Goal: Task Accomplishment & Management: Manage account settings

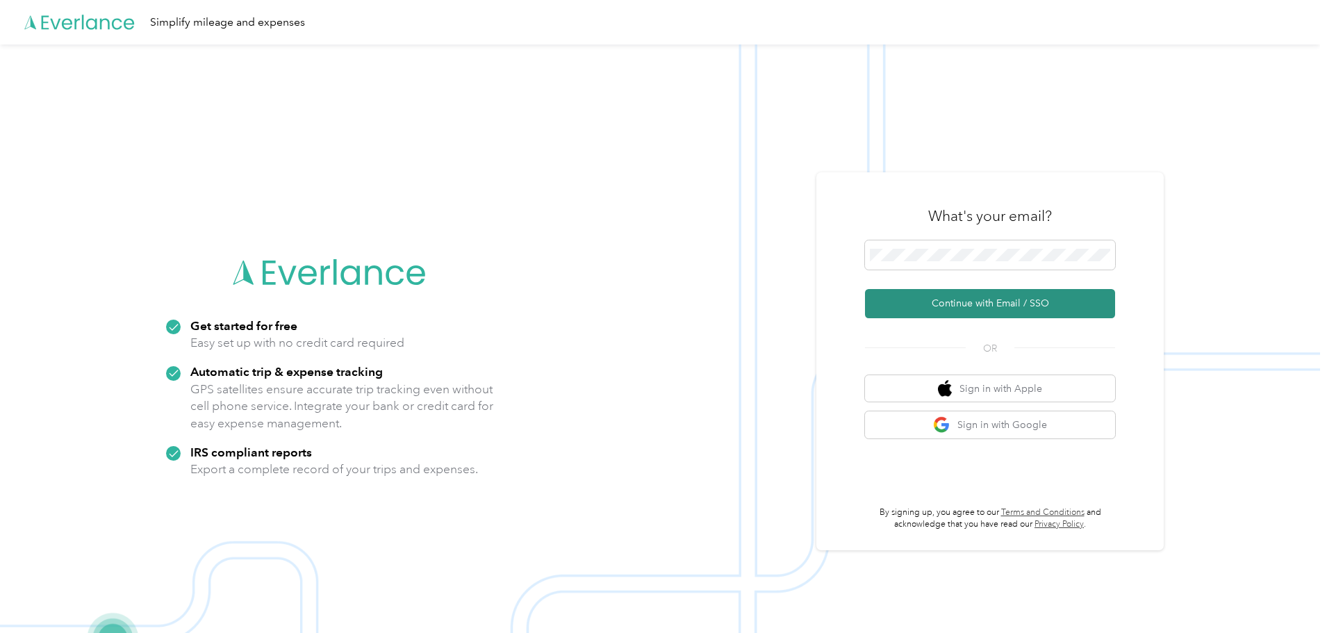
click at [993, 304] on button "Continue with Email / SSO" at bounding box center [990, 303] width 250 height 29
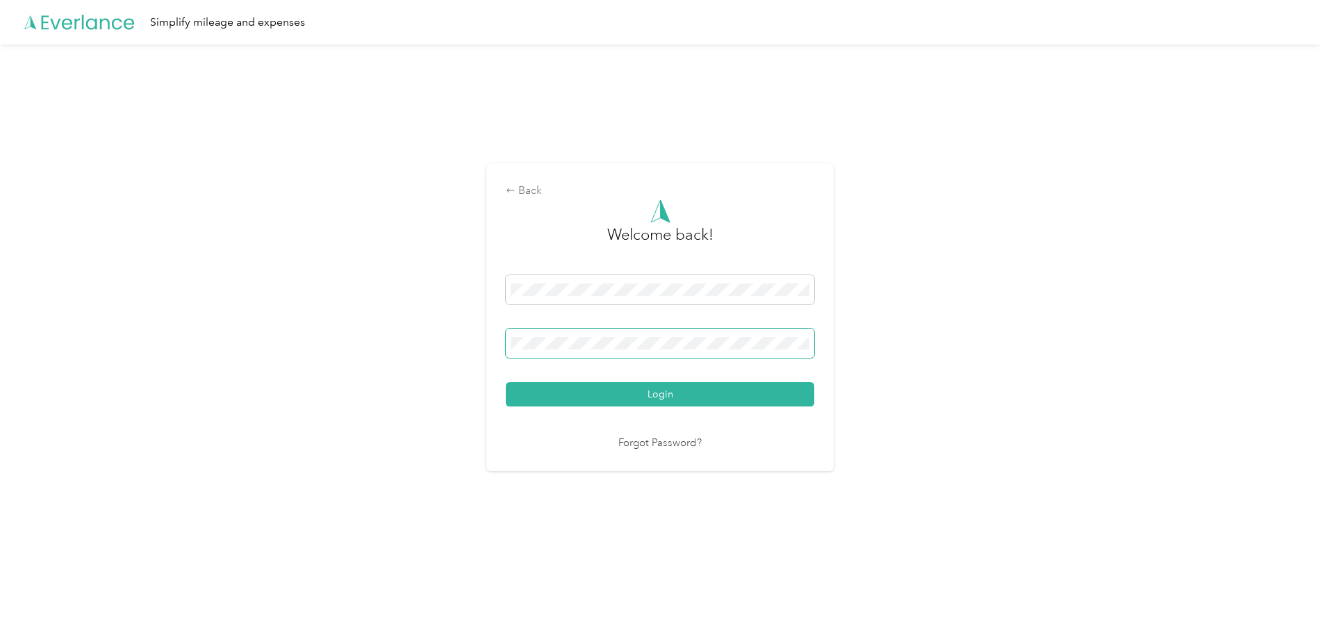
click at [506, 382] on button "Login" at bounding box center [660, 394] width 308 height 24
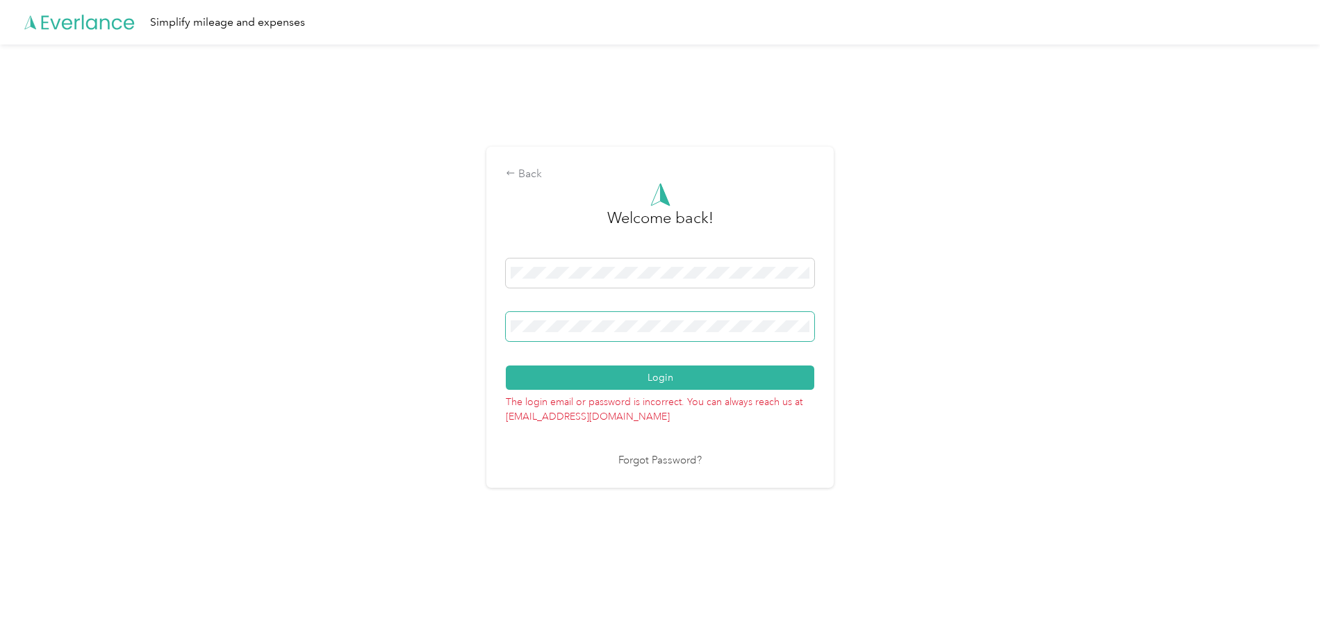
click at [406, 314] on div "Back Welcome back! Login The login email or password is incorrect. You can alwa…" at bounding box center [660, 322] width 1320 height 557
click at [506, 365] on button "Login" at bounding box center [660, 377] width 308 height 24
click at [138, 258] on div "Back Welcome back! Login The login email or password is incorrect. You can alwa…" at bounding box center [660, 322] width 1320 height 557
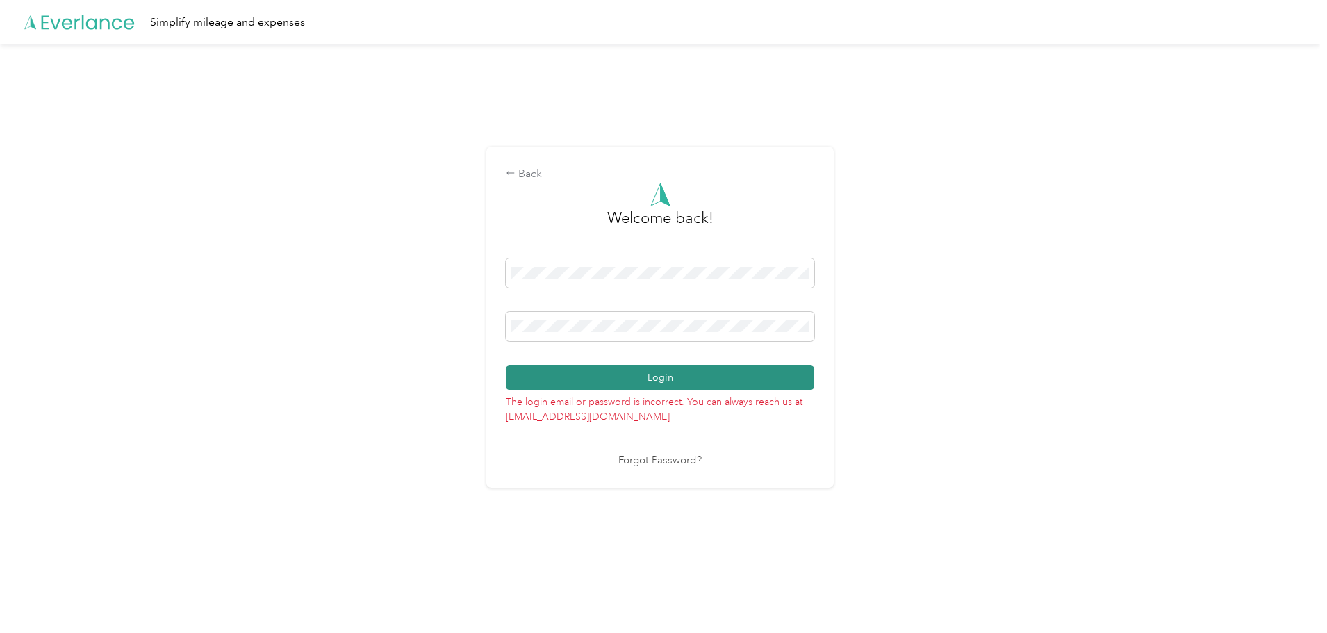
click at [668, 381] on button "Login" at bounding box center [660, 377] width 308 height 24
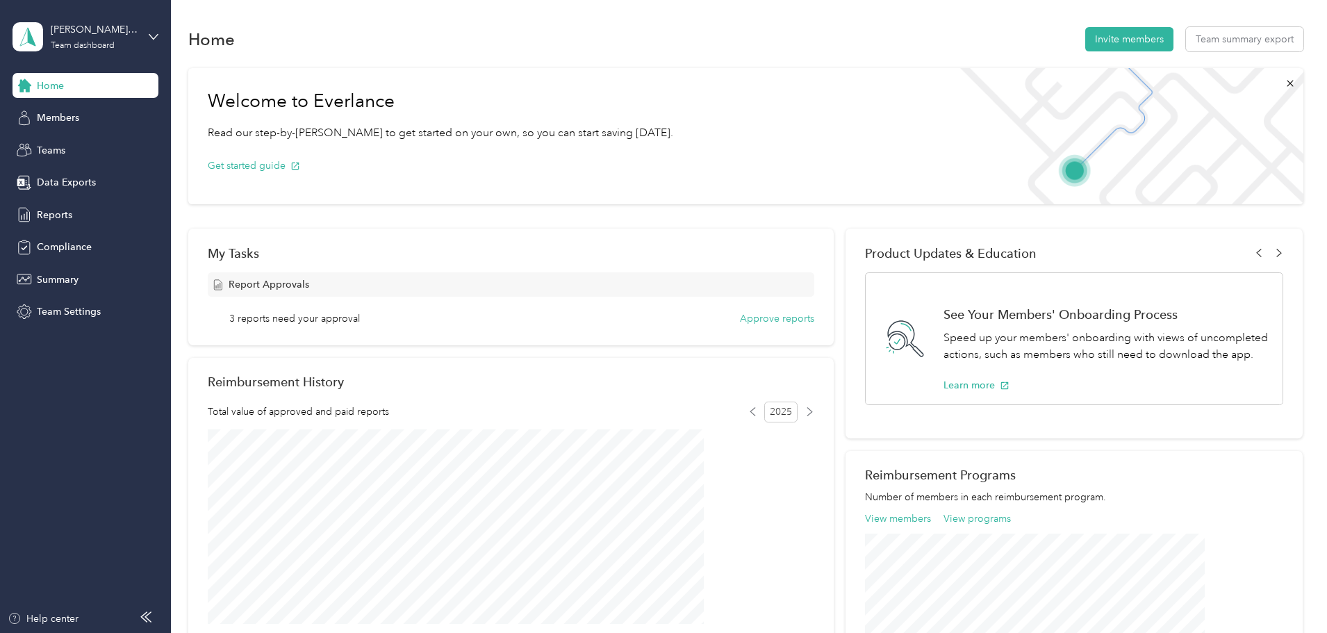
click at [227, 360] on div "Welcome to Everlance Read our step-by-[PERSON_NAME] to get started on your own,…" at bounding box center [745, 506] width 1115 height 891
click at [63, 217] on span "Reports" at bounding box center [54, 215] width 35 height 15
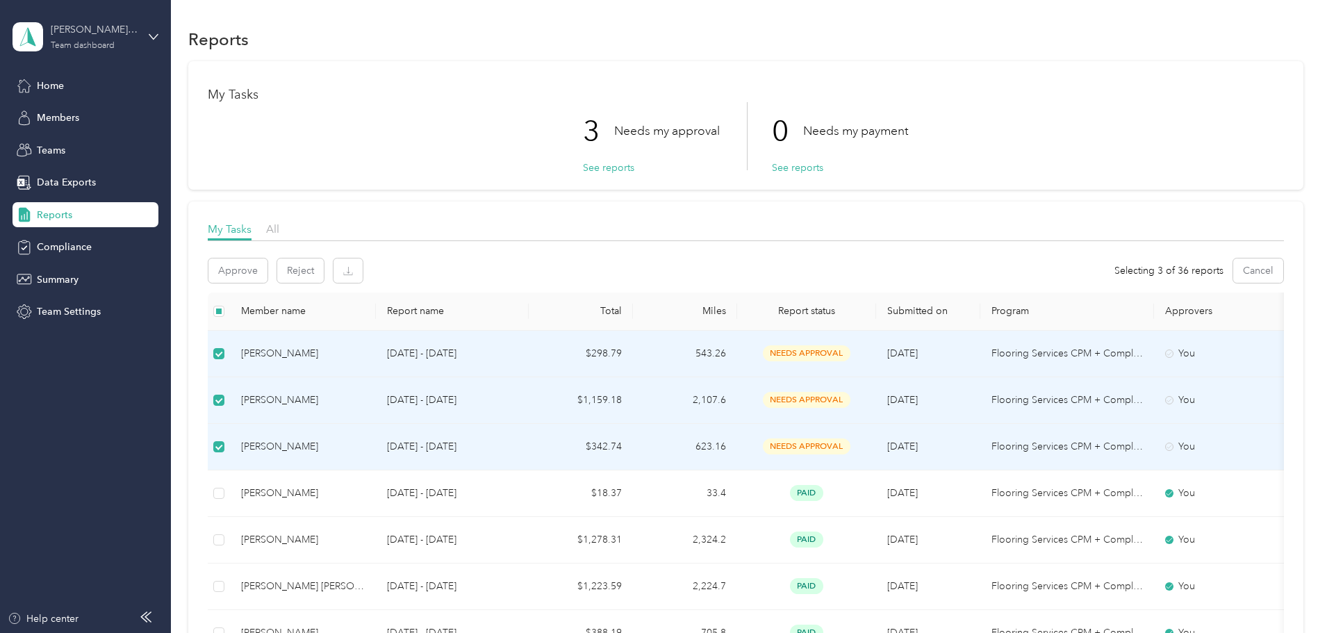
click at [113, 46] on div "Team dashboard" at bounding box center [83, 46] width 64 height 8
click at [83, 144] on div "Personal dashboard" at bounding box center [69, 145] width 88 height 15
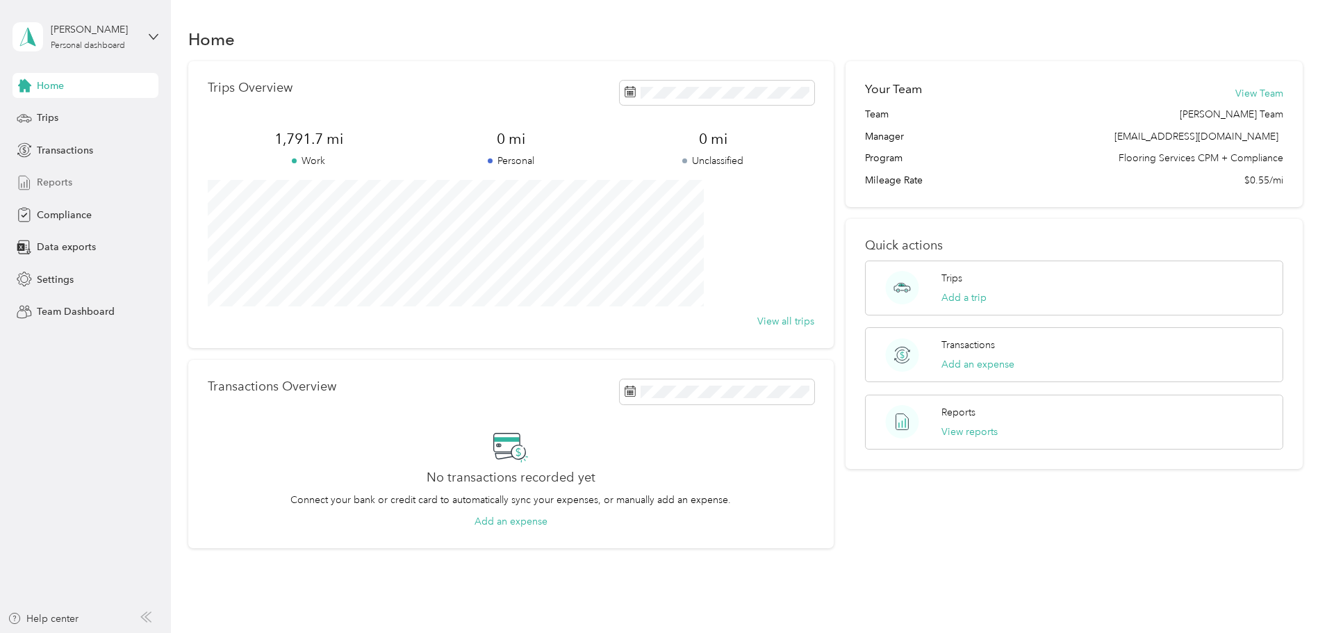
click at [64, 183] on span "Reports" at bounding box center [54, 182] width 35 height 15
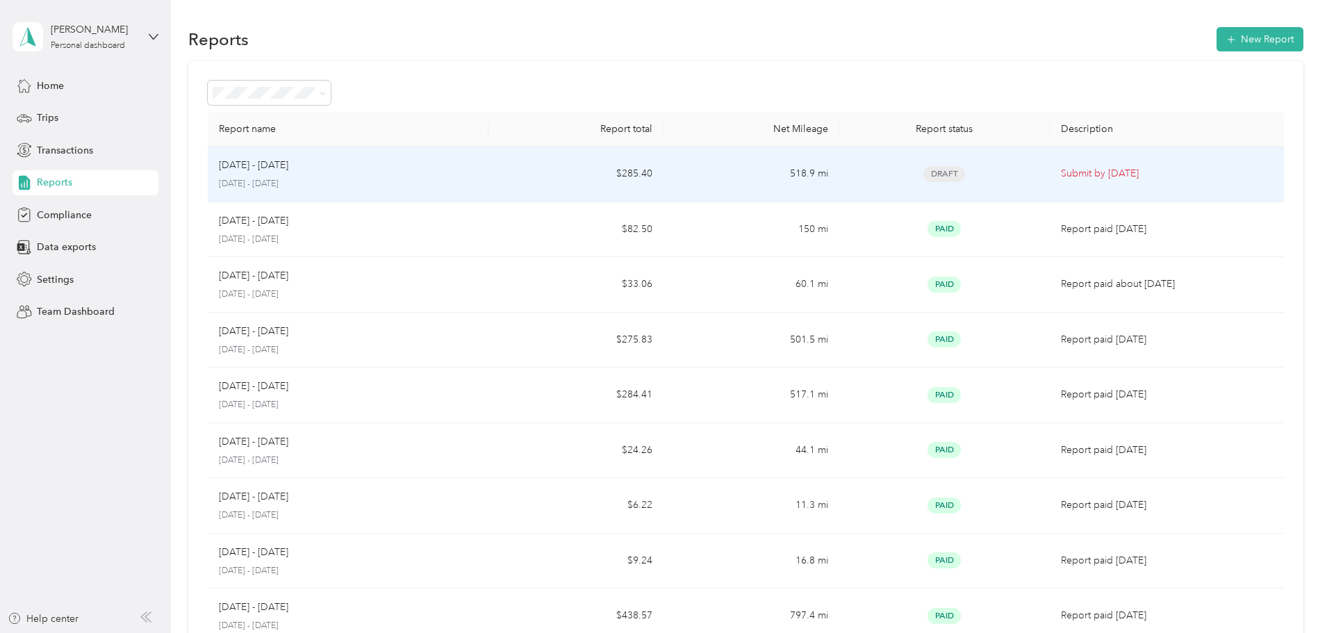
click at [288, 170] on p "[DATE] - [DATE]" at bounding box center [253, 165] width 69 height 15
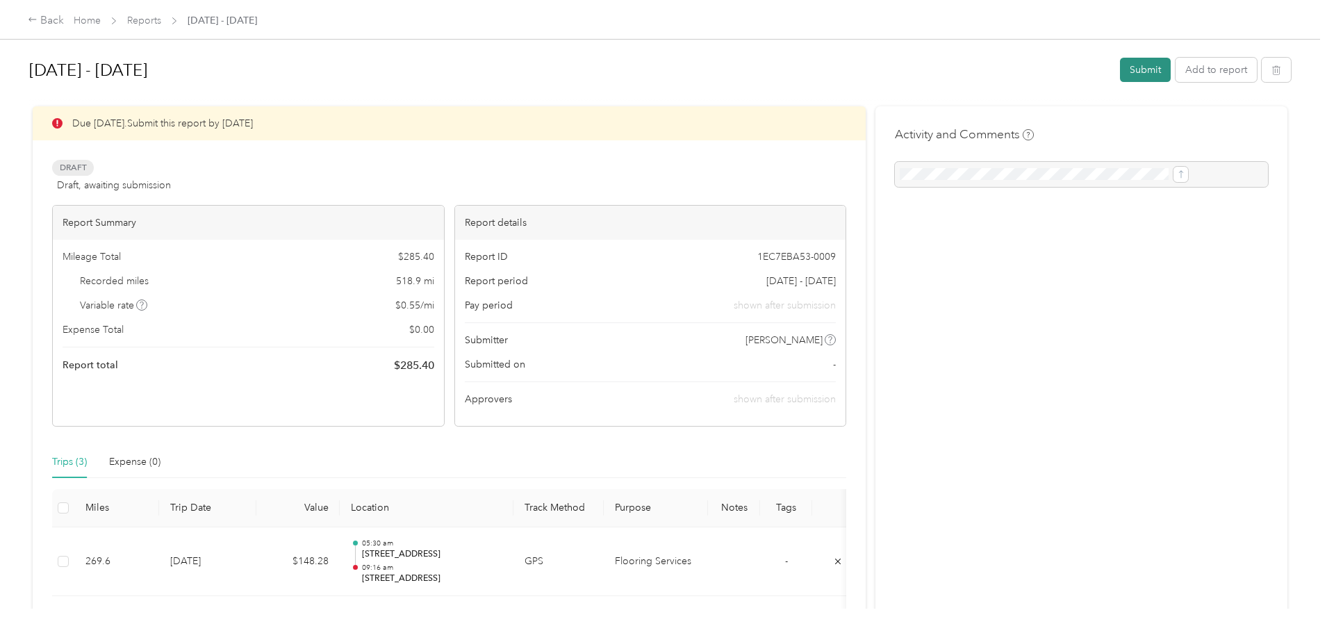
click at [1120, 71] on button "Submit" at bounding box center [1145, 70] width 51 height 24
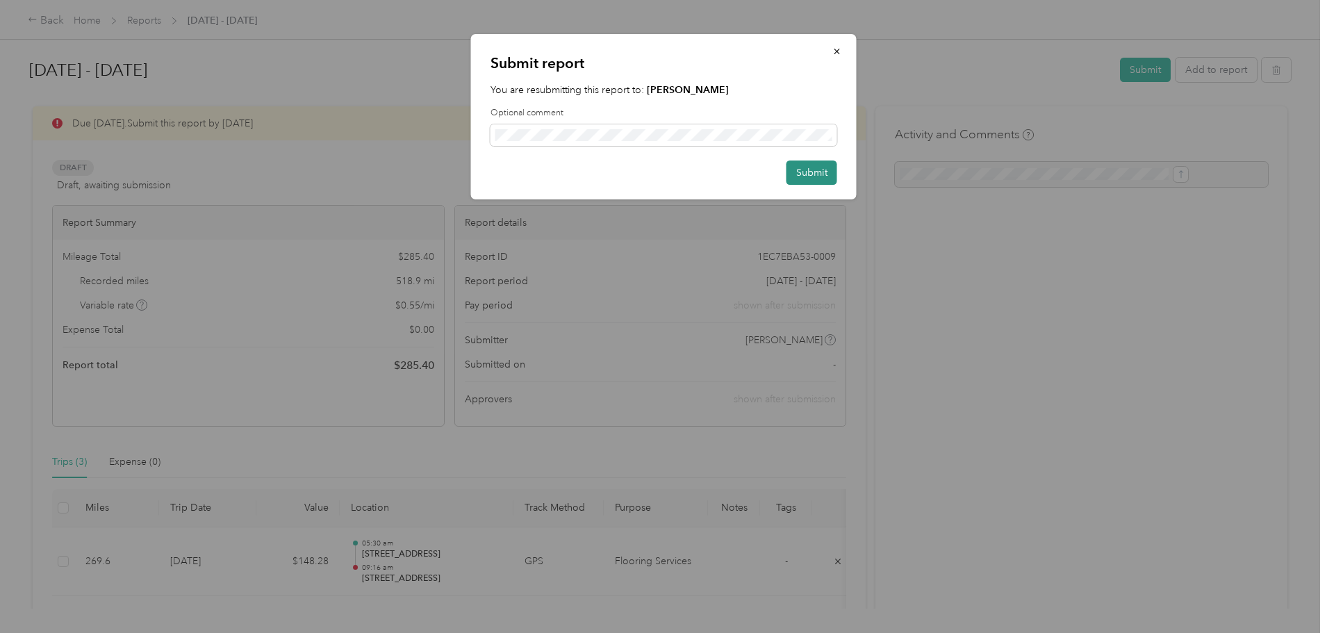
click at [820, 172] on button "Submit" at bounding box center [811, 172] width 51 height 24
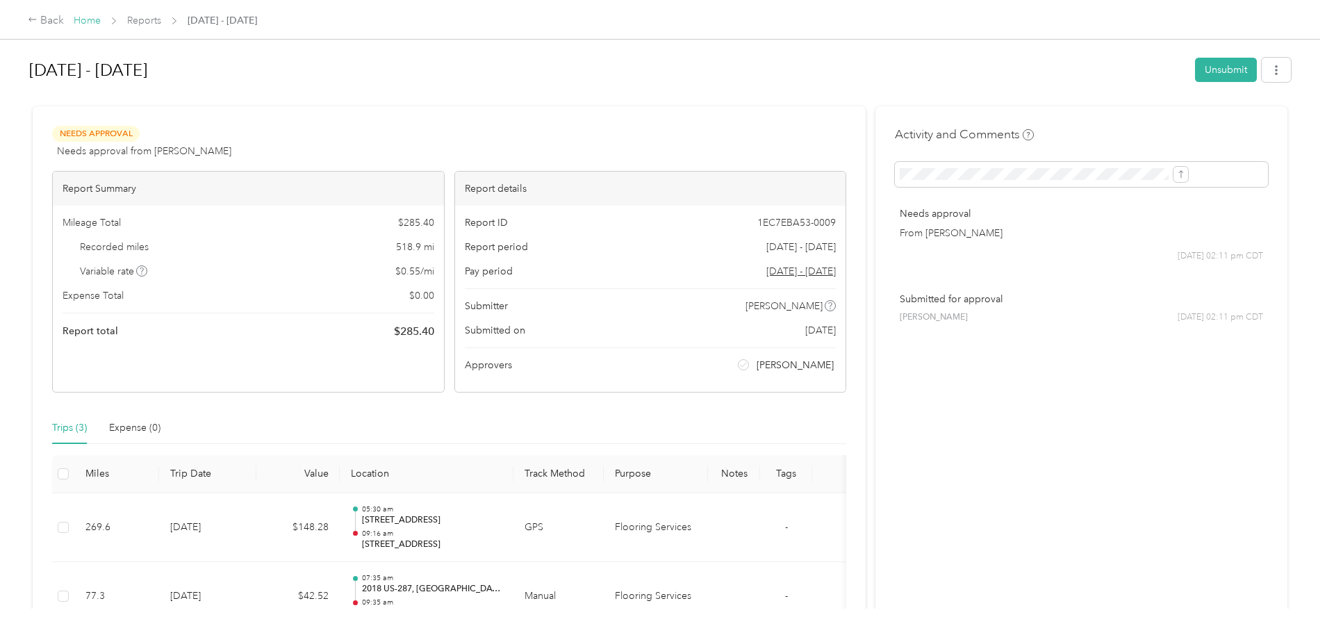
click at [197, 13] on div "Back Home Reports [DATE] - [DATE]" at bounding box center [142, 21] width 229 height 17
click at [101, 20] on link "Home" at bounding box center [87, 21] width 27 height 12
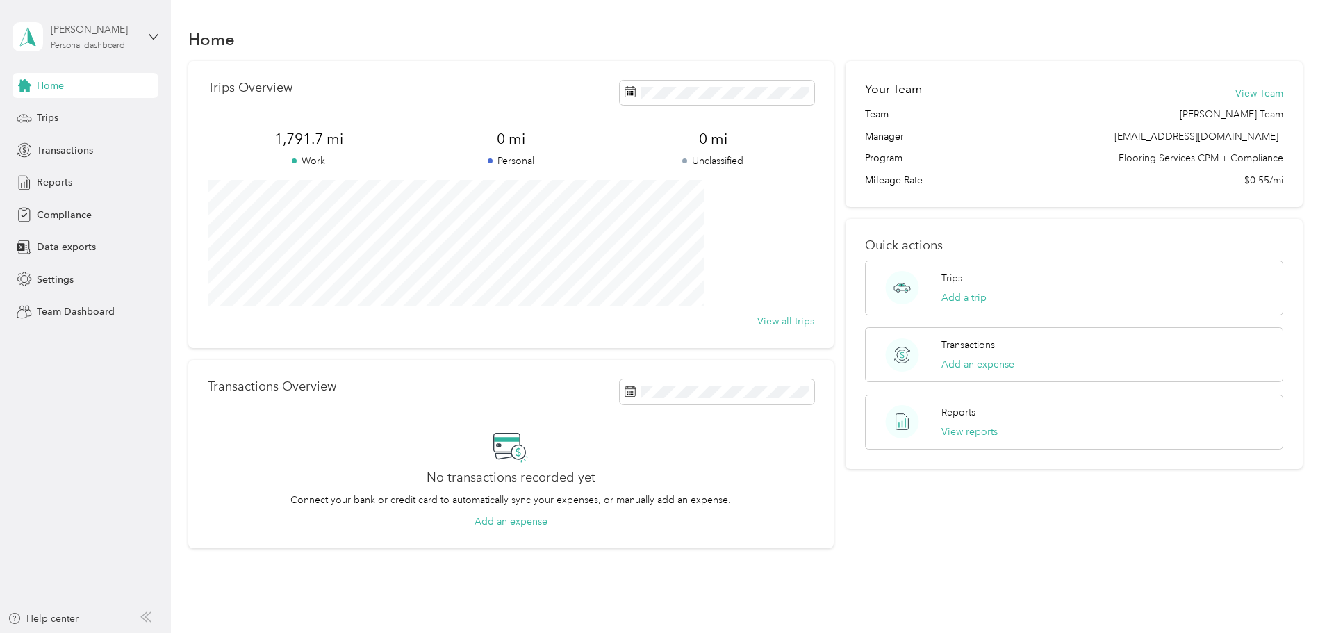
click at [101, 36] on div "[PERSON_NAME]" at bounding box center [94, 29] width 87 height 15
click at [99, 117] on div "Team dashboard" at bounding box center [158, 114] width 273 height 24
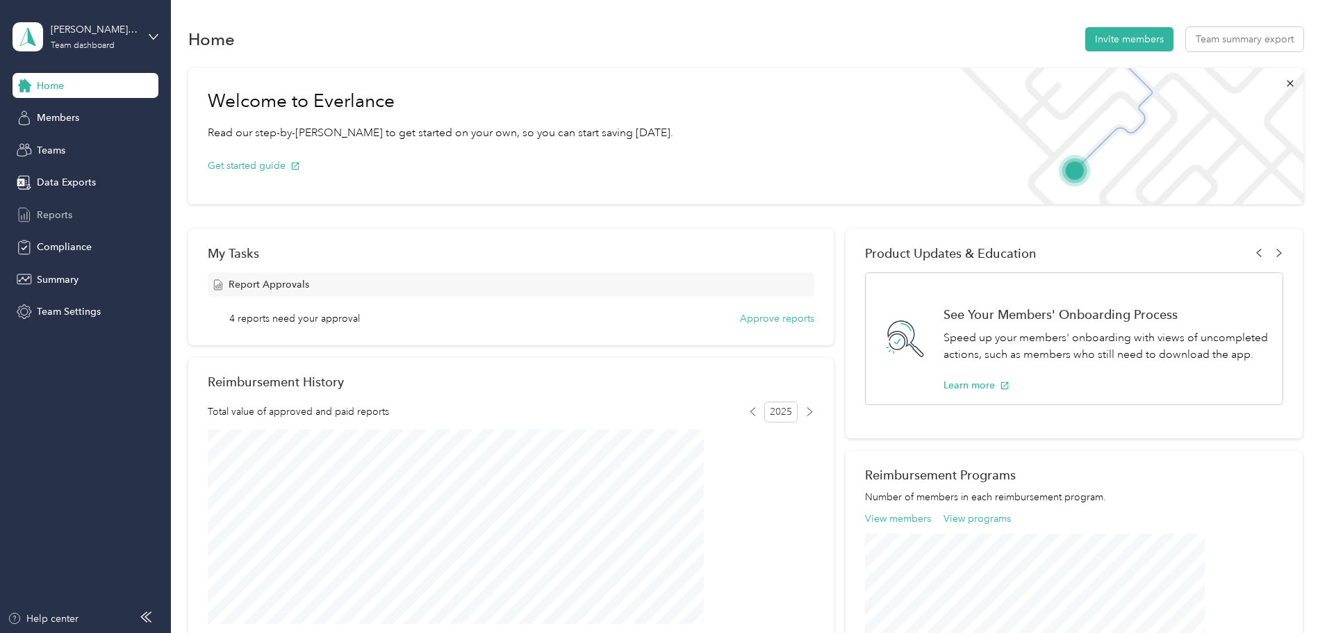
click at [69, 216] on span "Reports" at bounding box center [54, 215] width 35 height 15
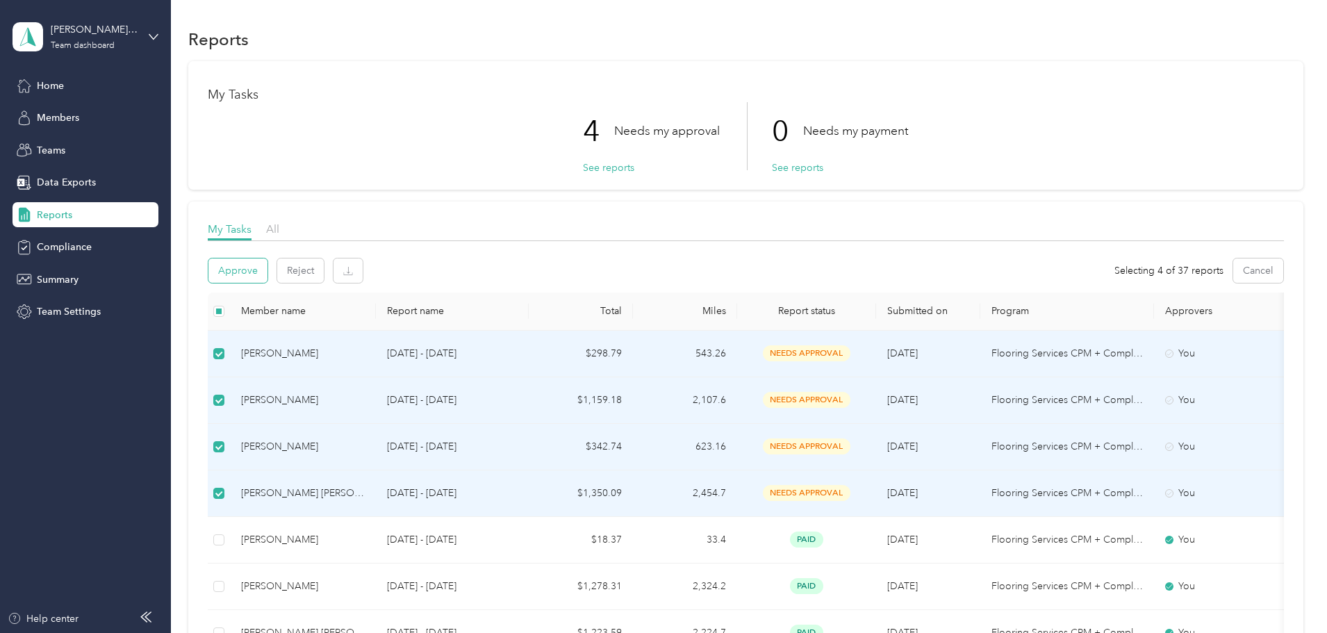
click at [267, 273] on button "Approve" at bounding box center [237, 270] width 59 height 24
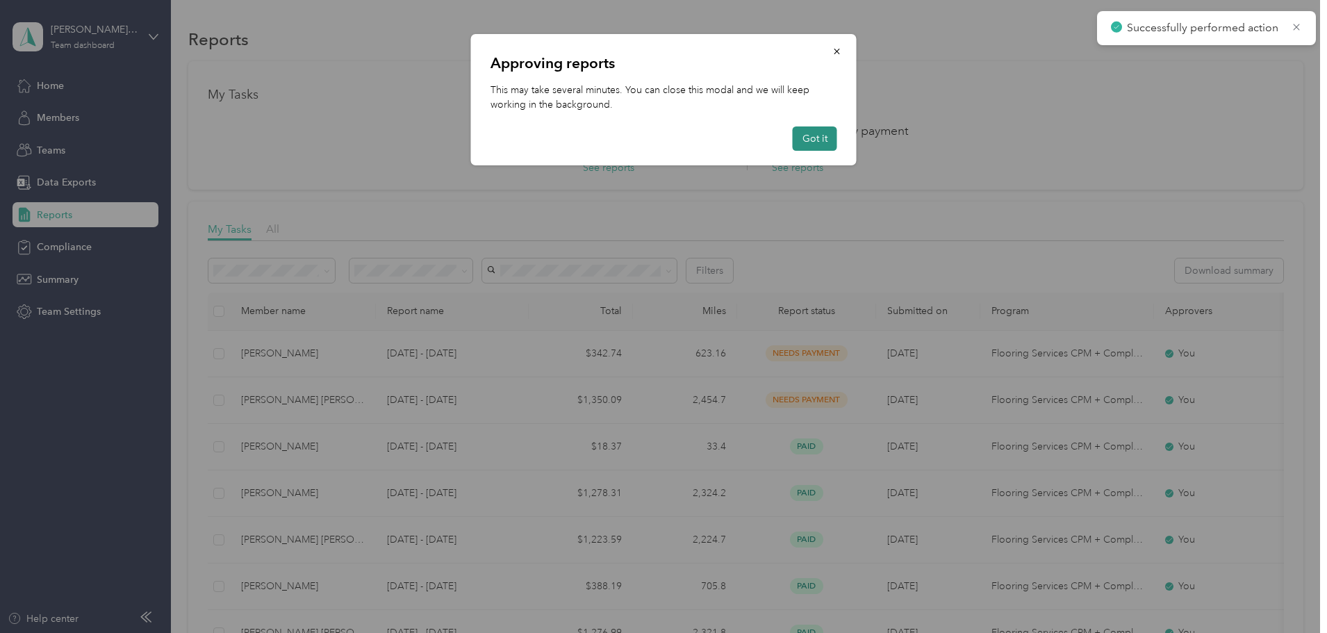
click at [814, 137] on button "Got it" at bounding box center [815, 138] width 44 height 24
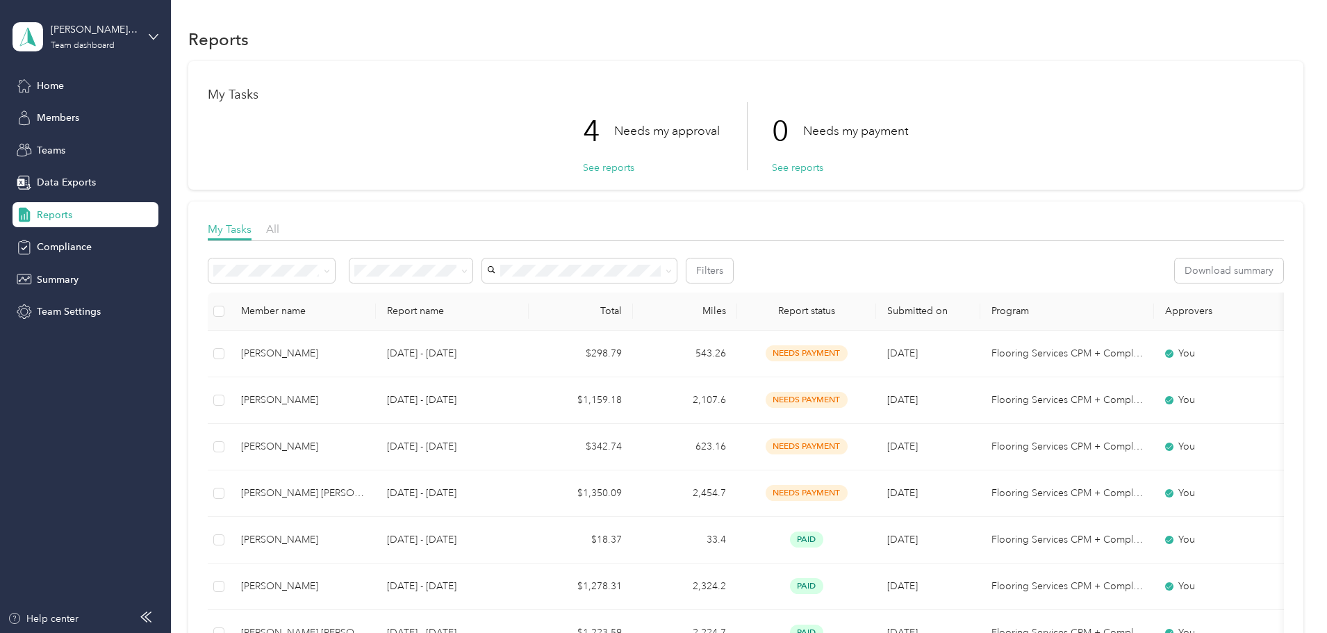
click at [44, 561] on aside "[PERSON_NAME] Team Team dashboard Home Members Teams Data Exports Reports Compl…" at bounding box center [85, 316] width 171 height 633
